Goal: Task Accomplishment & Management: Use online tool/utility

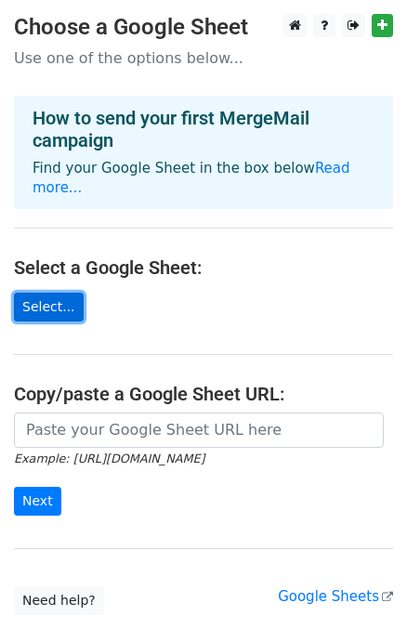
click at [45, 292] on link "Select..." at bounding box center [49, 306] width 70 height 29
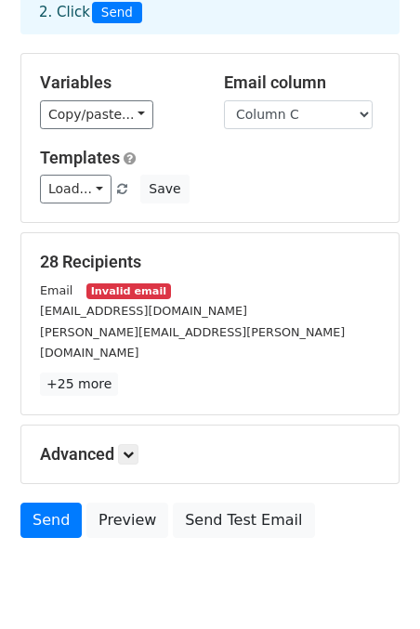
scroll to position [165, 0]
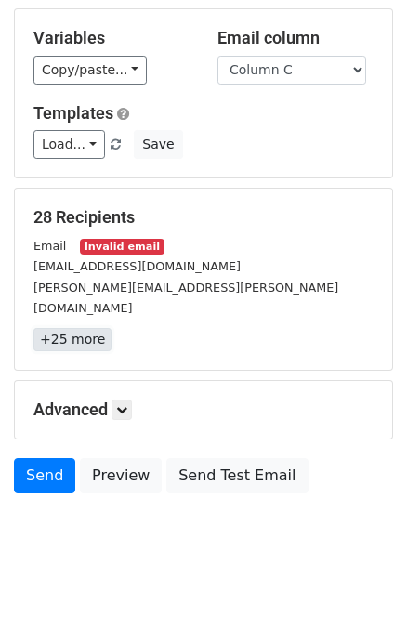
click at [81, 328] on link "+25 more" at bounding box center [72, 339] width 78 height 23
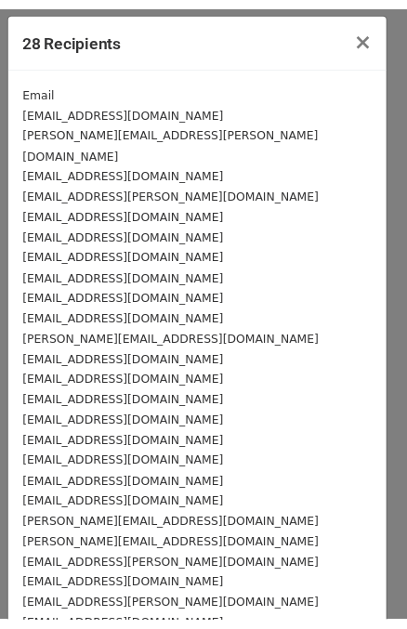
scroll to position [0, 0]
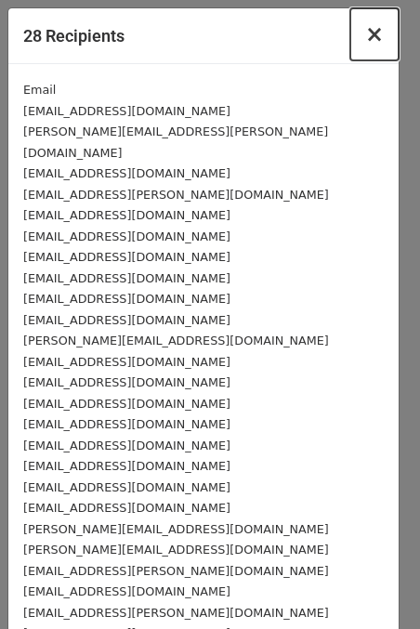
click at [373, 40] on button "×" at bounding box center [374, 34] width 48 height 52
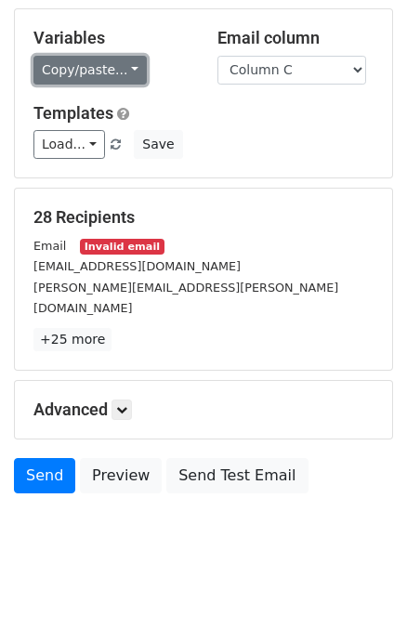
click at [131, 63] on link "Copy/paste..." at bounding box center [89, 70] width 113 height 29
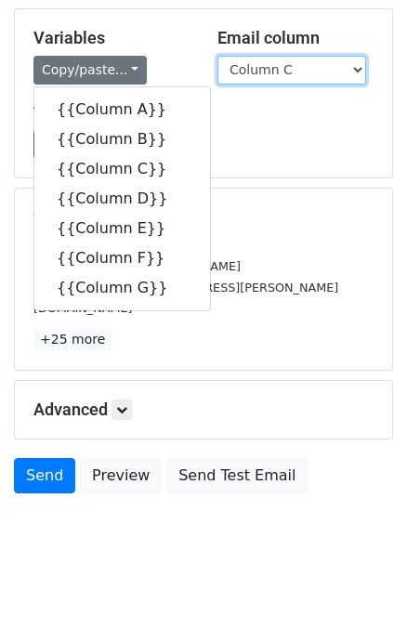
click at [307, 75] on select "Column A Column B Column C Column D Column E Column F Column G" at bounding box center [291, 70] width 149 height 29
